Goal: Transaction & Acquisition: Purchase product/service

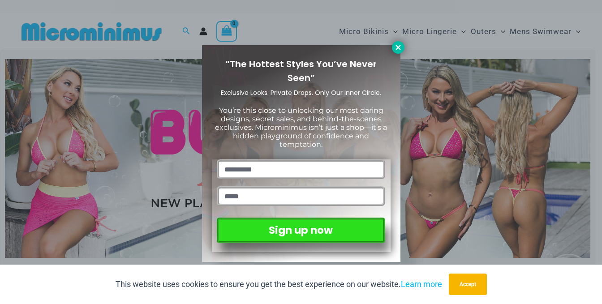
click at [398, 48] on icon at bounding box center [398, 47] width 5 height 5
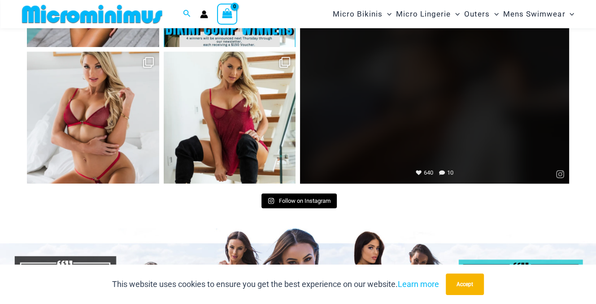
scroll to position [3757, 0]
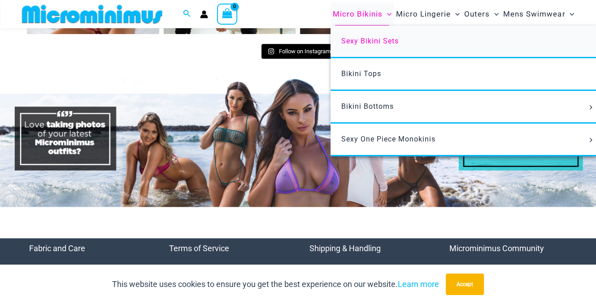
click at [364, 41] on span "Sexy Bikini Sets" at bounding box center [369, 41] width 57 height 9
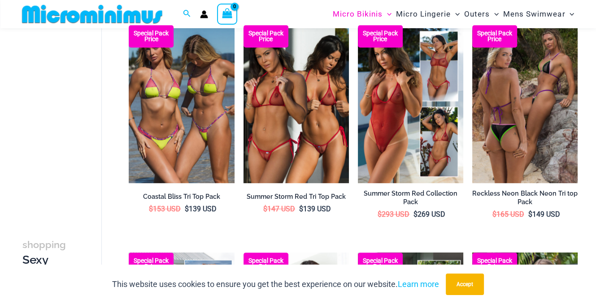
scroll to position [559, 0]
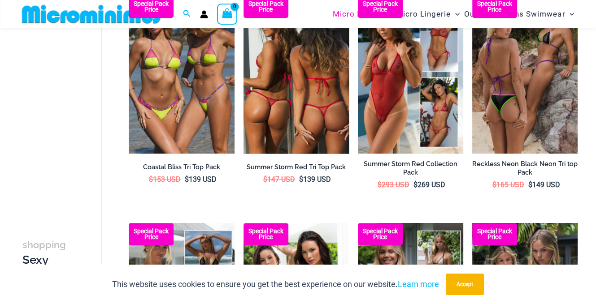
click at [293, 93] on img at bounding box center [295, 75] width 105 height 158
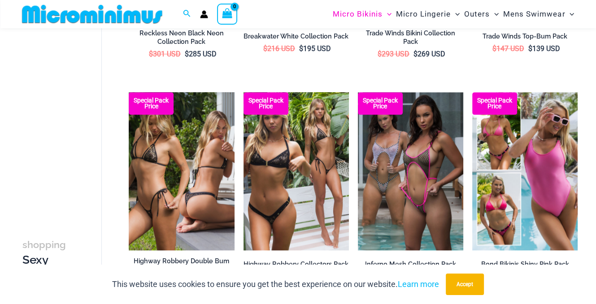
scroll to position [828, 0]
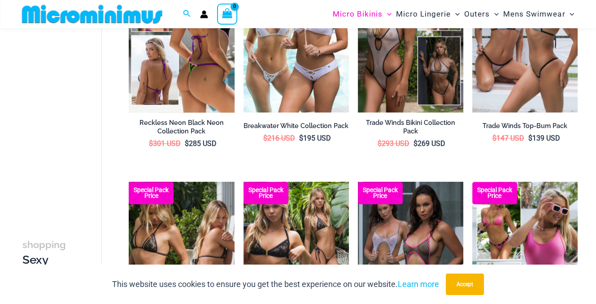
click at [183, 73] on img at bounding box center [181, 33] width 105 height 158
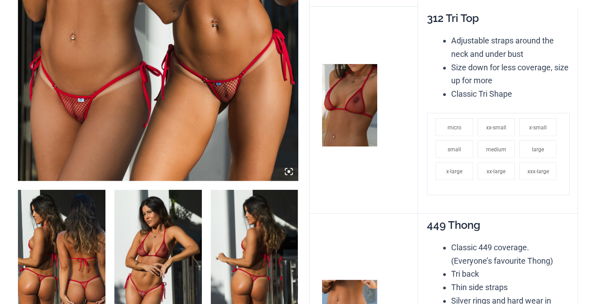
scroll to position [388, 0]
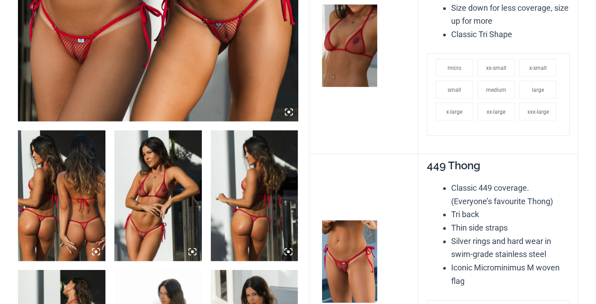
click at [163, 194] on img at bounding box center [157, 195] width 87 height 131
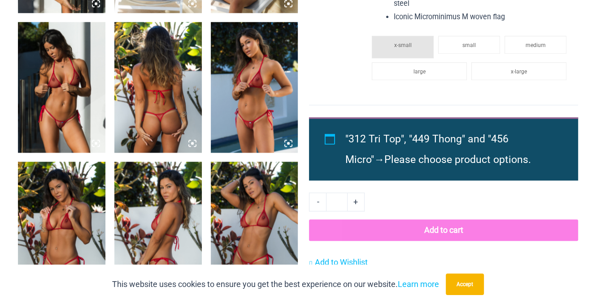
scroll to position [0, 0]
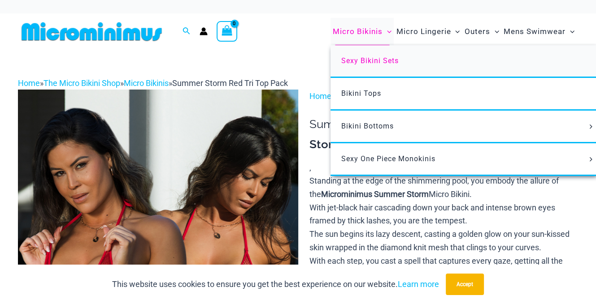
click at [368, 63] on span "Sexy Bikini Sets" at bounding box center [369, 60] width 57 height 9
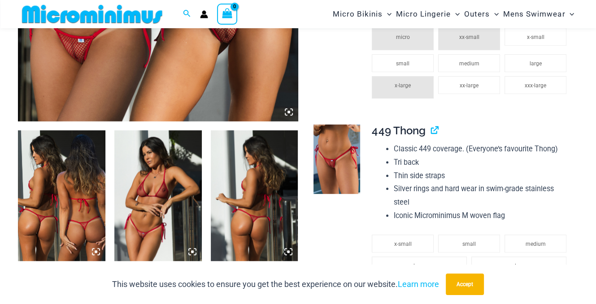
scroll to position [470, 0]
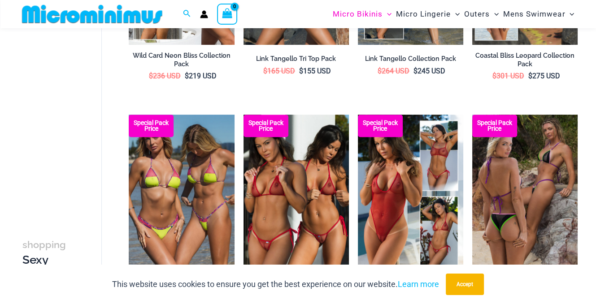
scroll to position [290, 0]
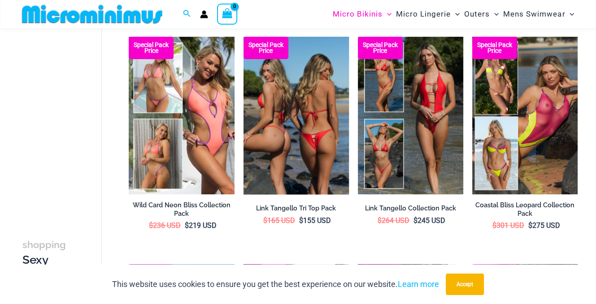
click at [296, 120] on img at bounding box center [295, 116] width 105 height 158
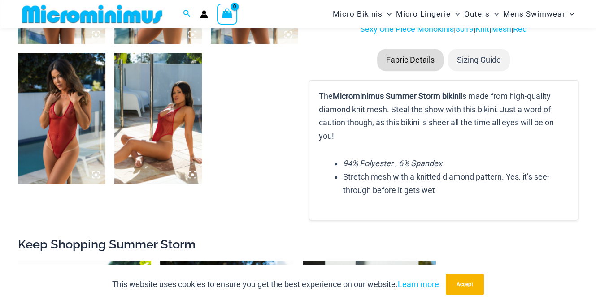
scroll to position [567, 0]
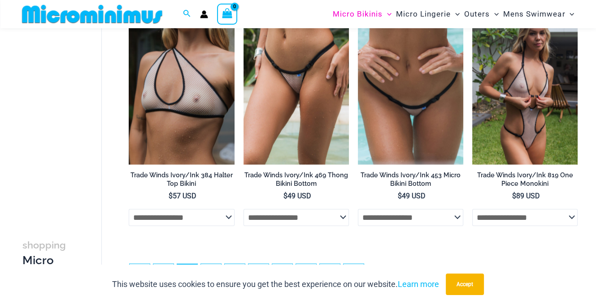
scroll to position [2017, 0]
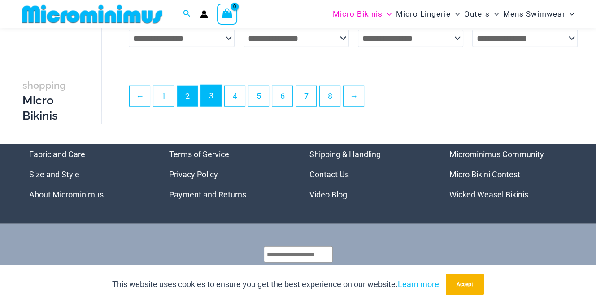
click at [211, 98] on link "3" at bounding box center [211, 95] width 20 height 21
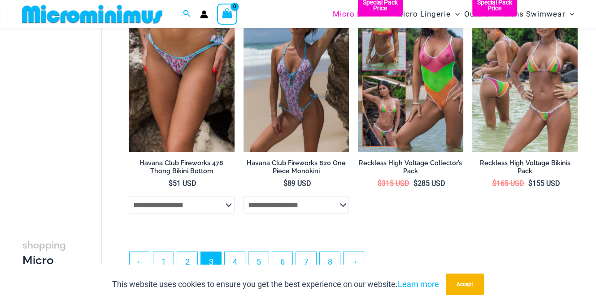
scroll to position [1994, 0]
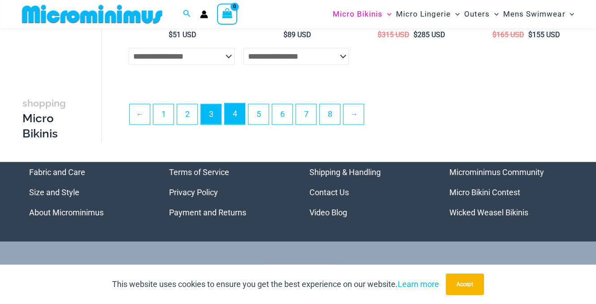
click at [232, 114] on link "4" at bounding box center [235, 114] width 20 height 21
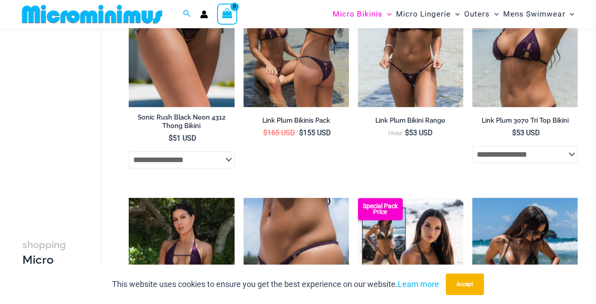
scroll to position [828, 0]
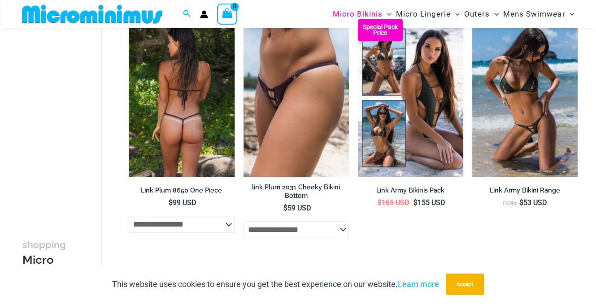
click at [210, 98] on img at bounding box center [181, 98] width 105 height 158
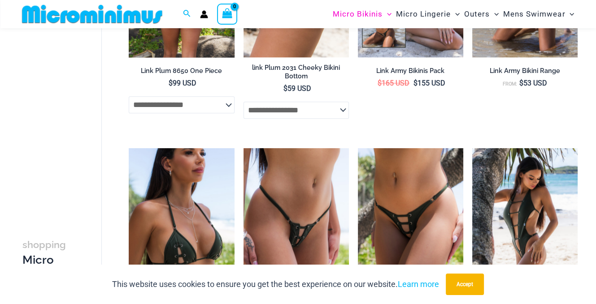
scroll to position [858, 0]
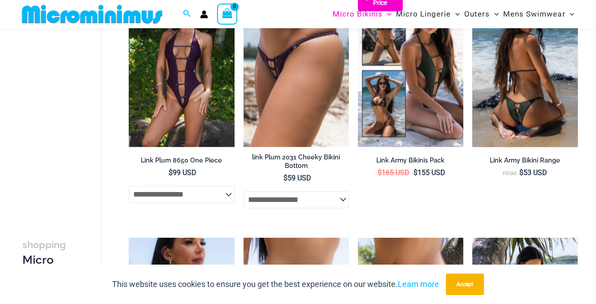
click at [535, 84] on img at bounding box center [524, 68] width 105 height 158
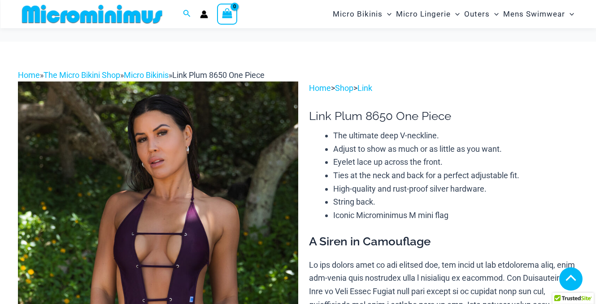
scroll to position [381, 0]
